Goal: Communication & Community: Answer question/provide support

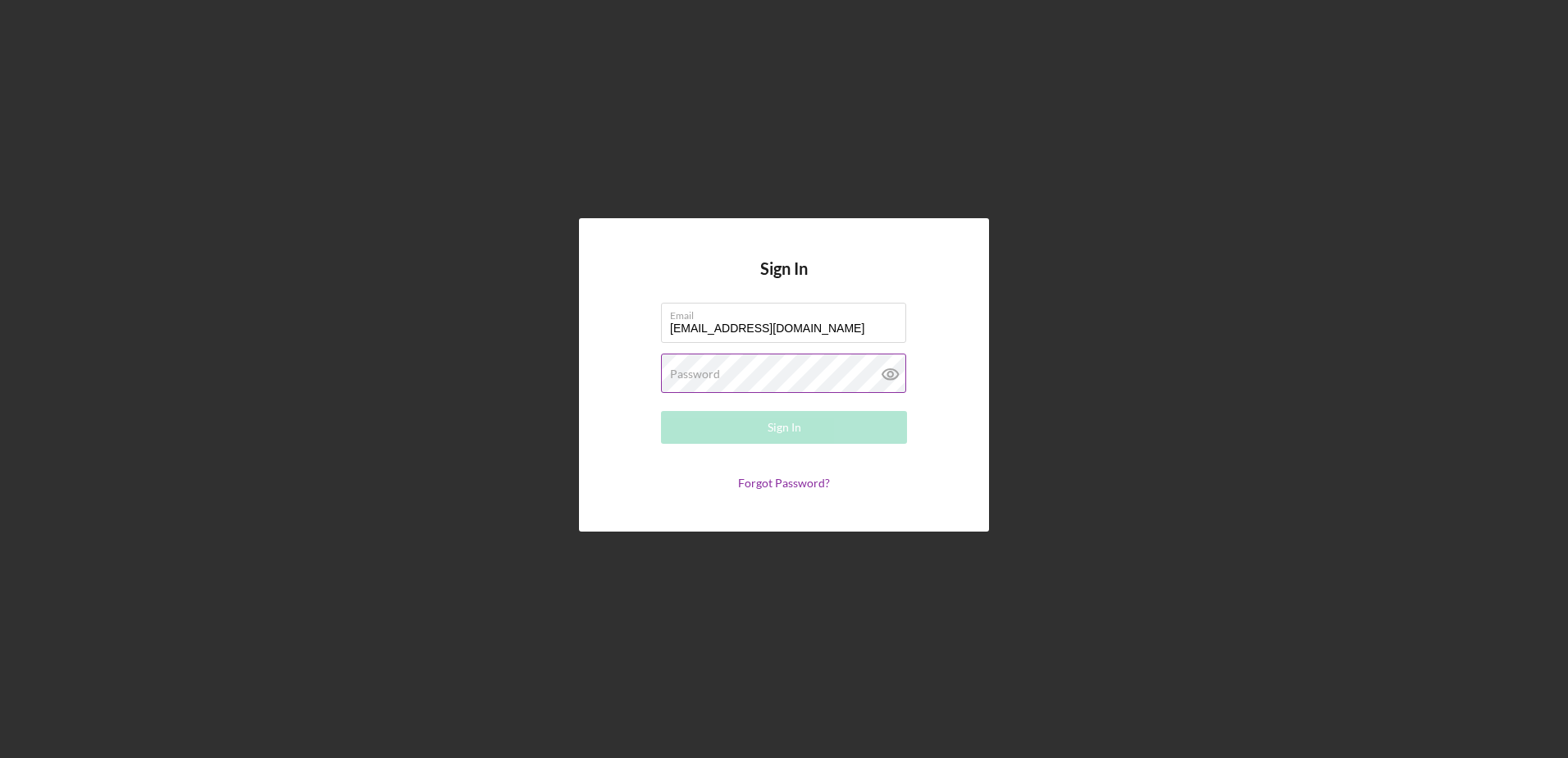
type input "[EMAIL_ADDRESS][DOMAIN_NAME]"
click at [676, 374] on label "Password" at bounding box center [695, 374] width 50 height 13
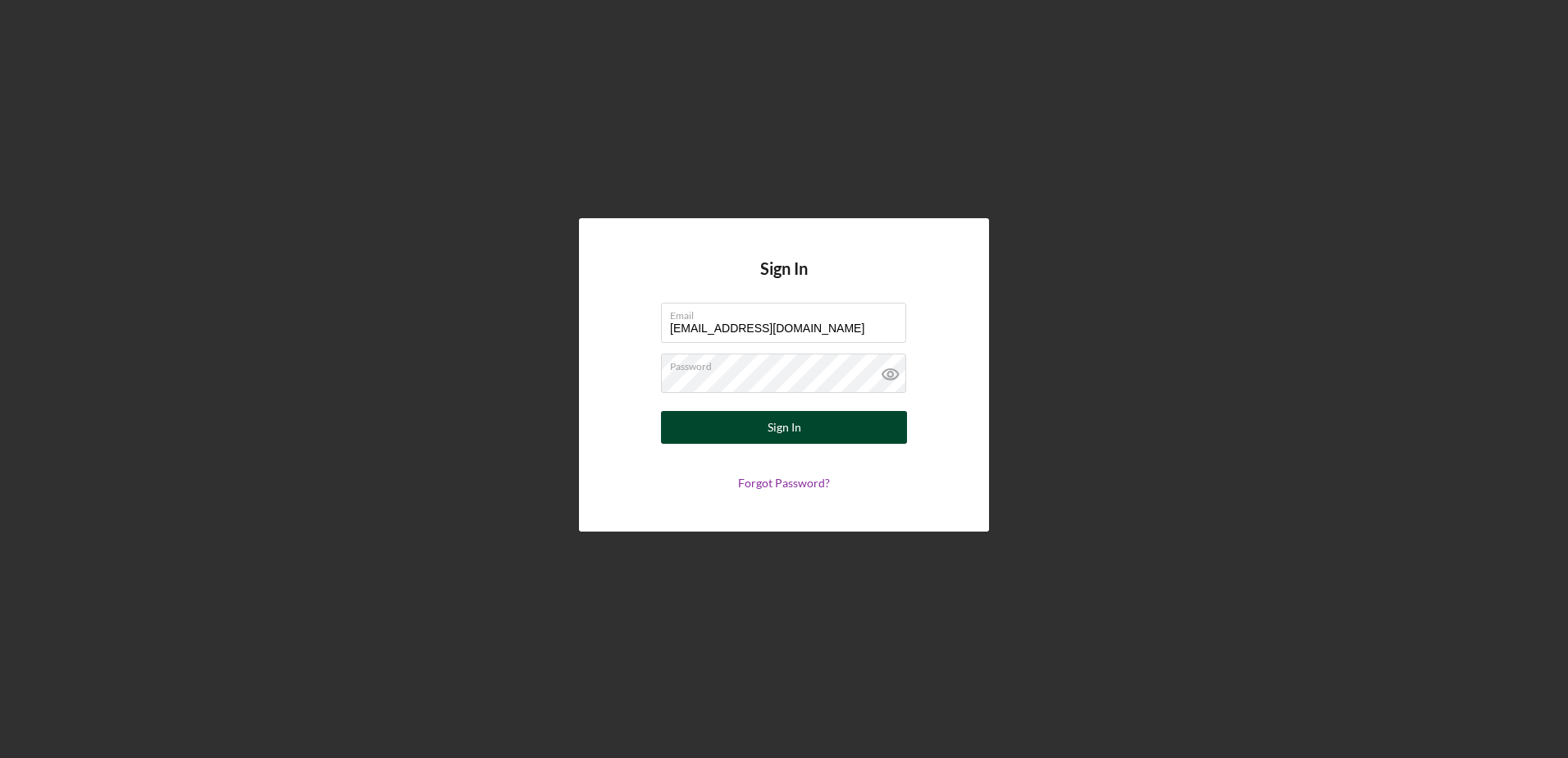
click at [802, 429] on button "Sign In" at bounding box center [784, 427] width 246 height 33
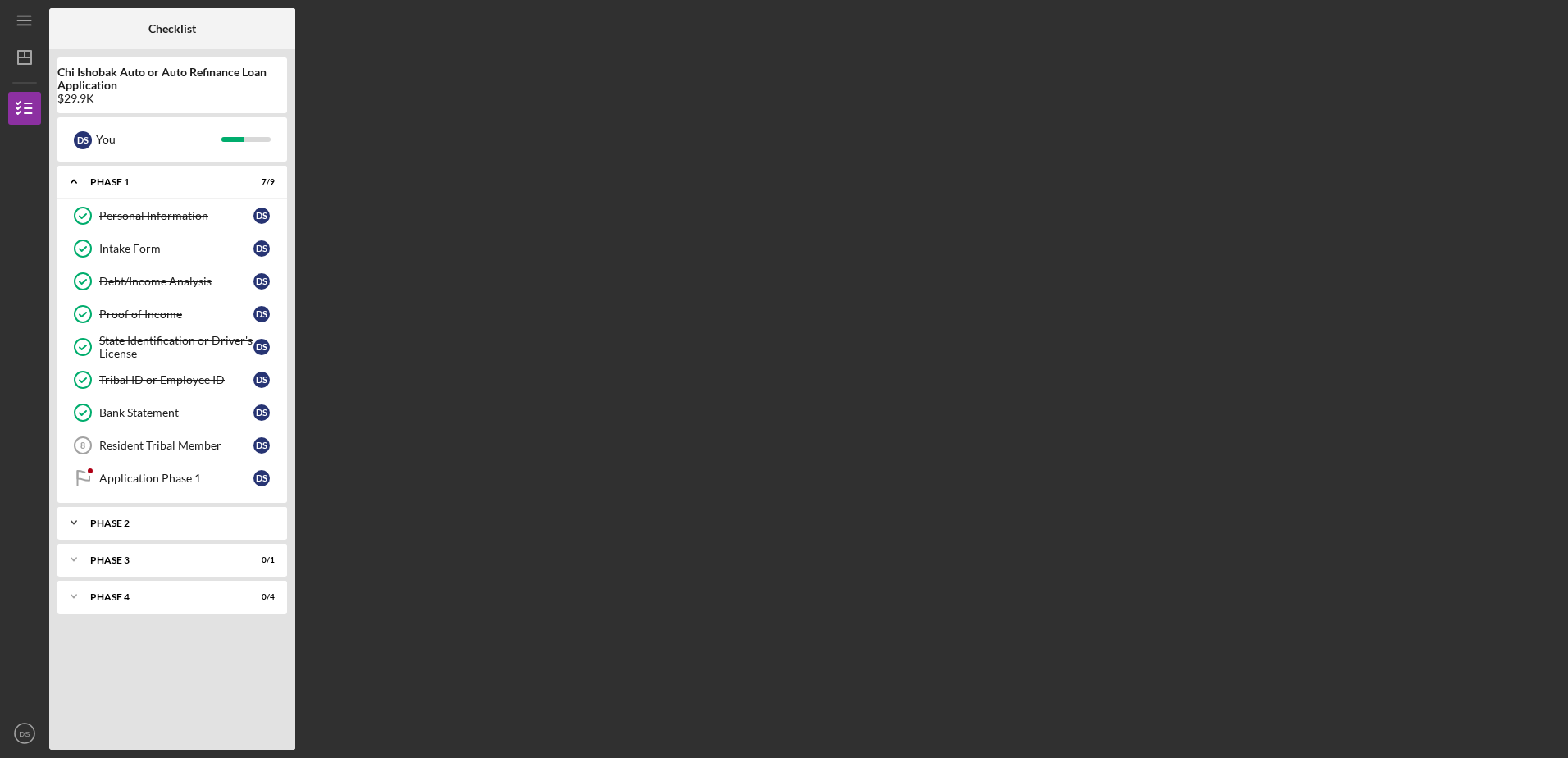
click at [125, 530] on div "Icon/Expander Phase 2 0 / 1" at bounding box center [172, 523] width 230 height 33
click at [119, 521] on div "Phase 2" at bounding box center [178, 523] width 176 height 10
click at [121, 525] on div "Phase 2" at bounding box center [178, 523] width 176 height 10
click at [140, 557] on div "Application Stage 2" at bounding box center [175, 557] width 154 height 13
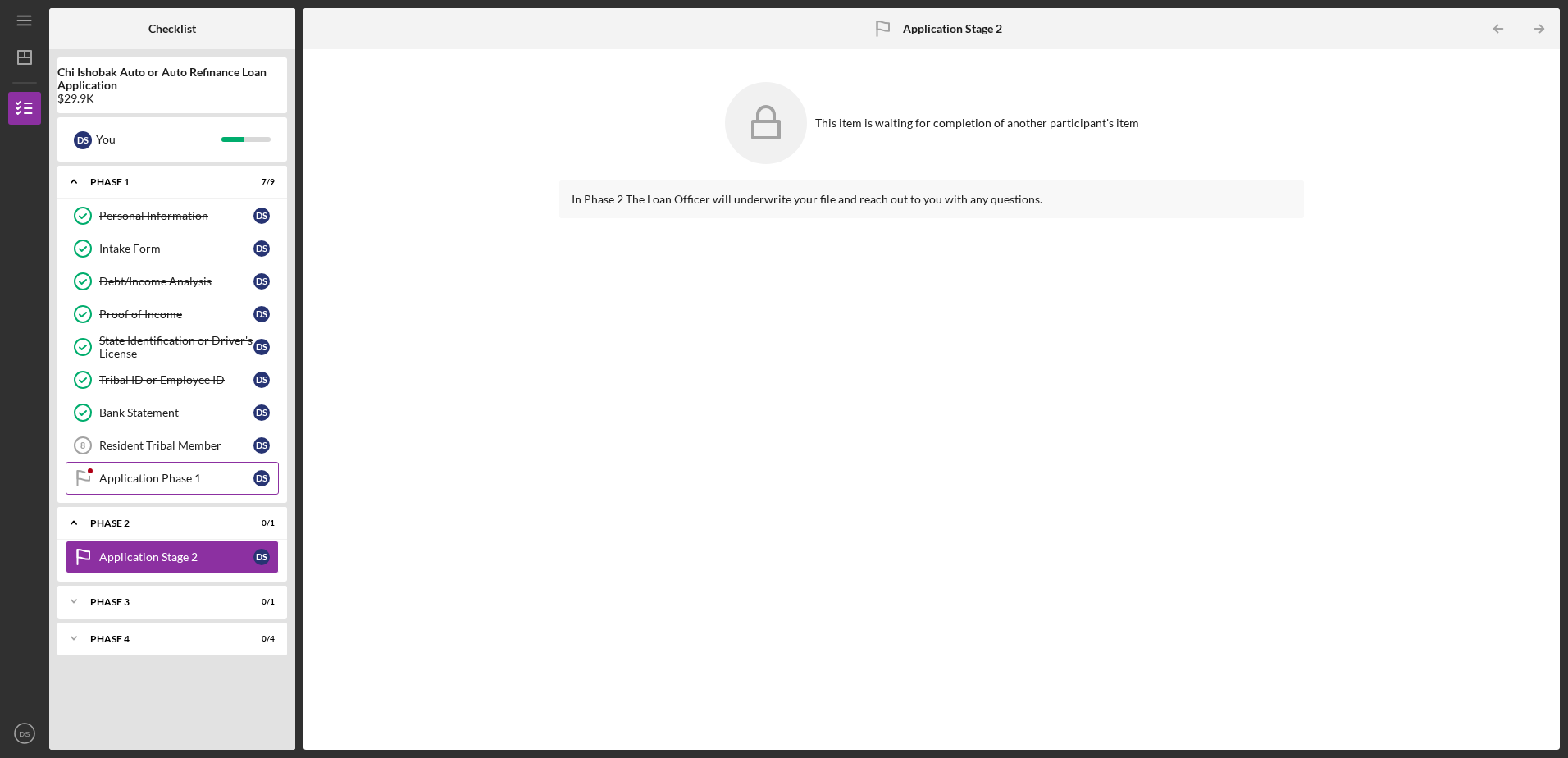
click at [219, 478] on div "Application Phase 1" at bounding box center [175, 478] width 154 height 13
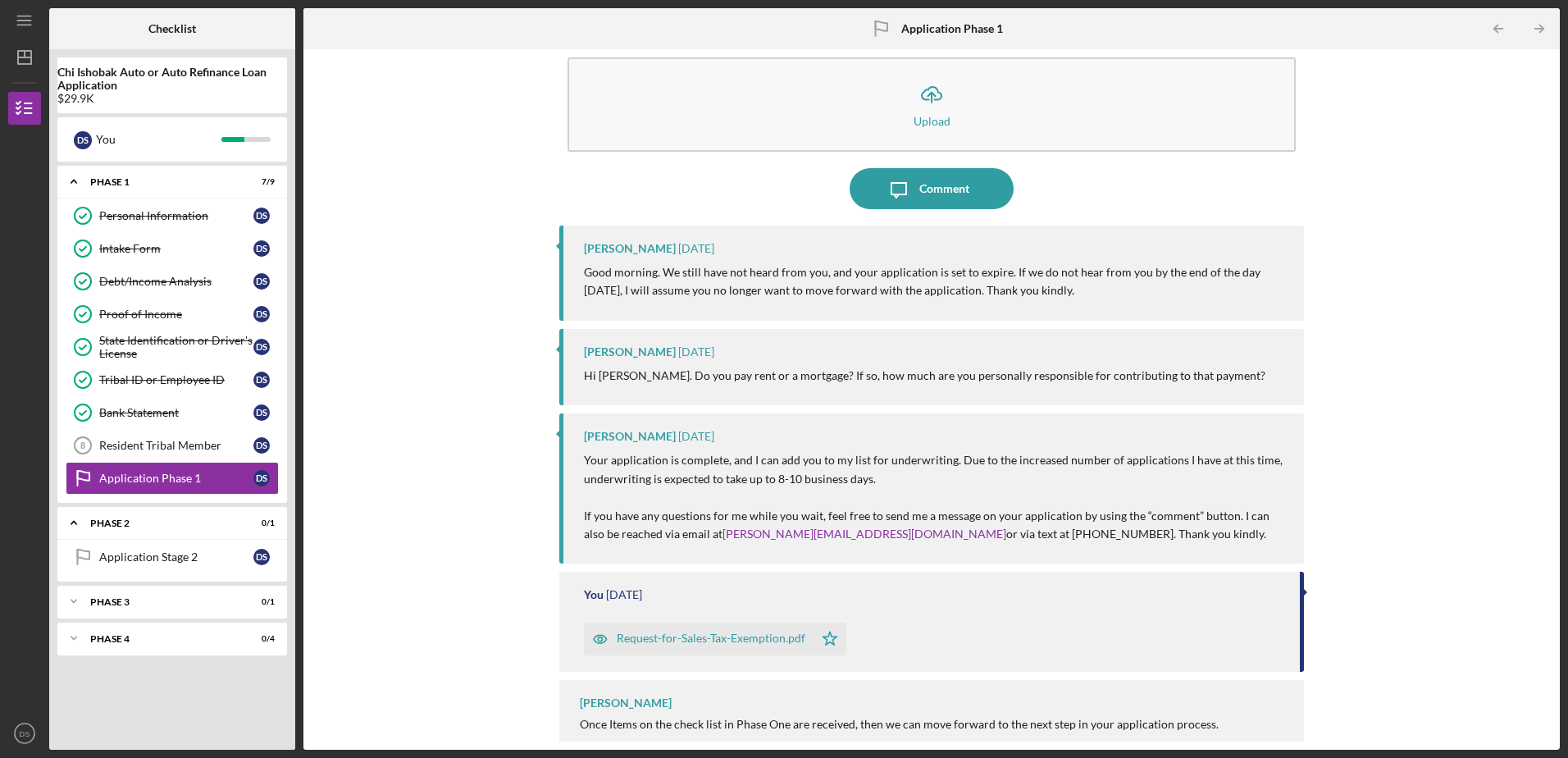
scroll to position [45, 0]
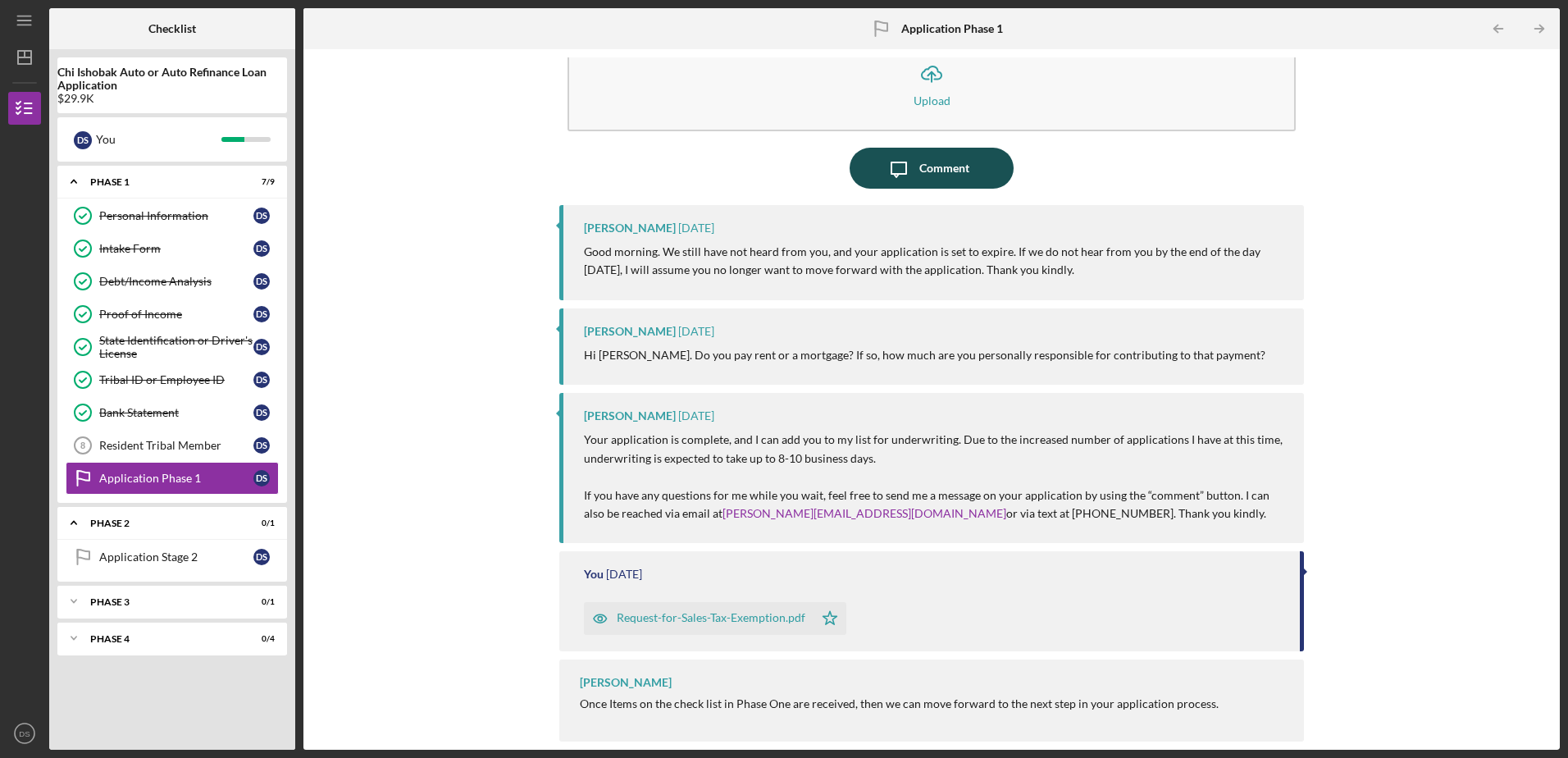
click at [959, 173] on div "Comment" at bounding box center [945, 168] width 50 height 41
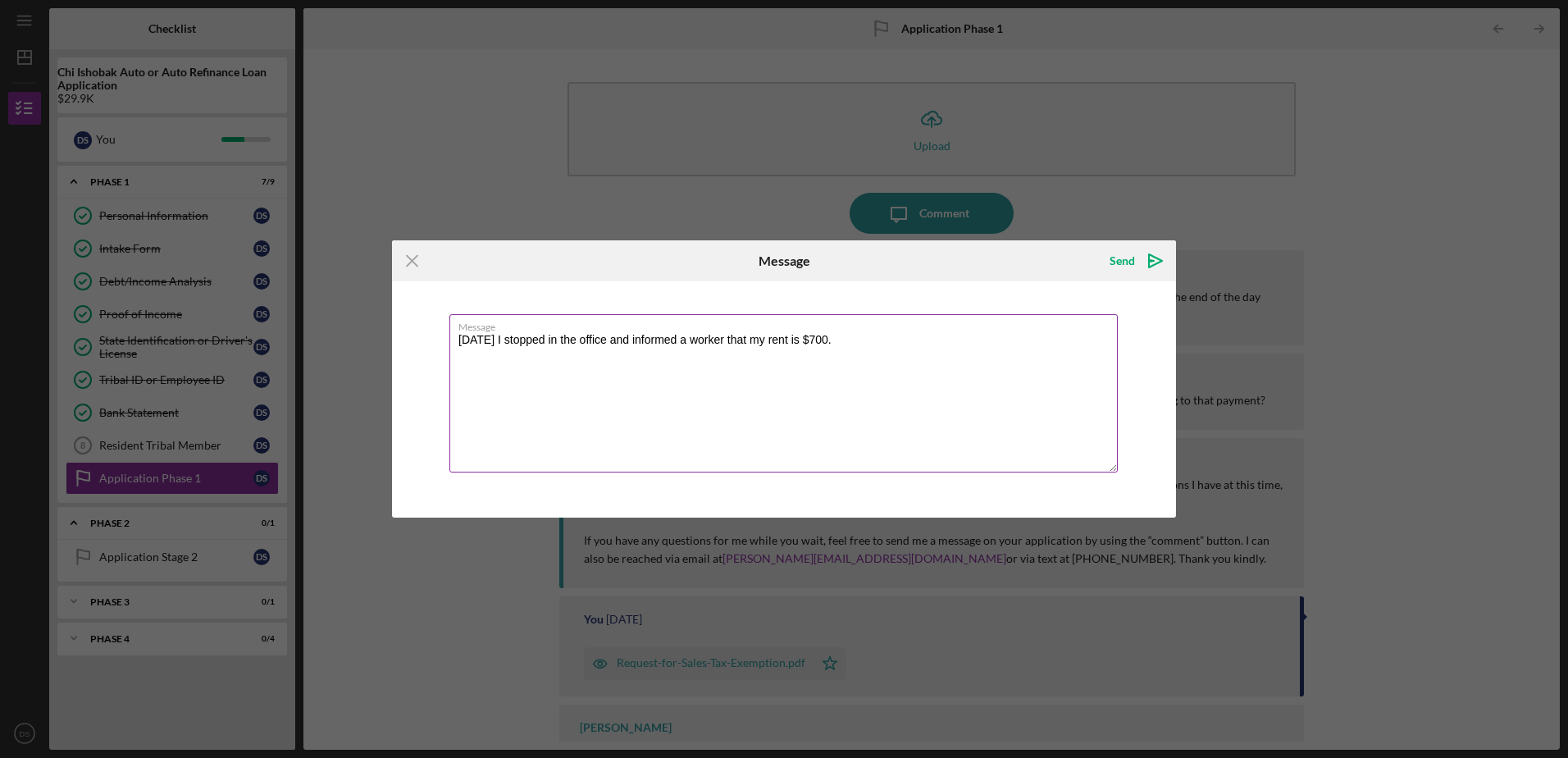
click at [527, 331] on label "Message" at bounding box center [789, 324] width 659 height 18
click at [527, 331] on textarea "[DATE] I stopped in the office and informed a worker that my rent is $700." at bounding box center [784, 392] width 669 height 158
click at [529, 341] on textarea "[DATE] I stopped in the office and informed a worker that my rent is $700." at bounding box center [784, 392] width 669 height 158
type textarea "[DATE][DATE], I stopped in the office and informed a worker that my rent is $70…"
click at [1140, 259] on icon "Icon/icon-invite-send" at bounding box center [1155, 260] width 41 height 41
